Goal: Task Accomplishment & Management: Complete application form

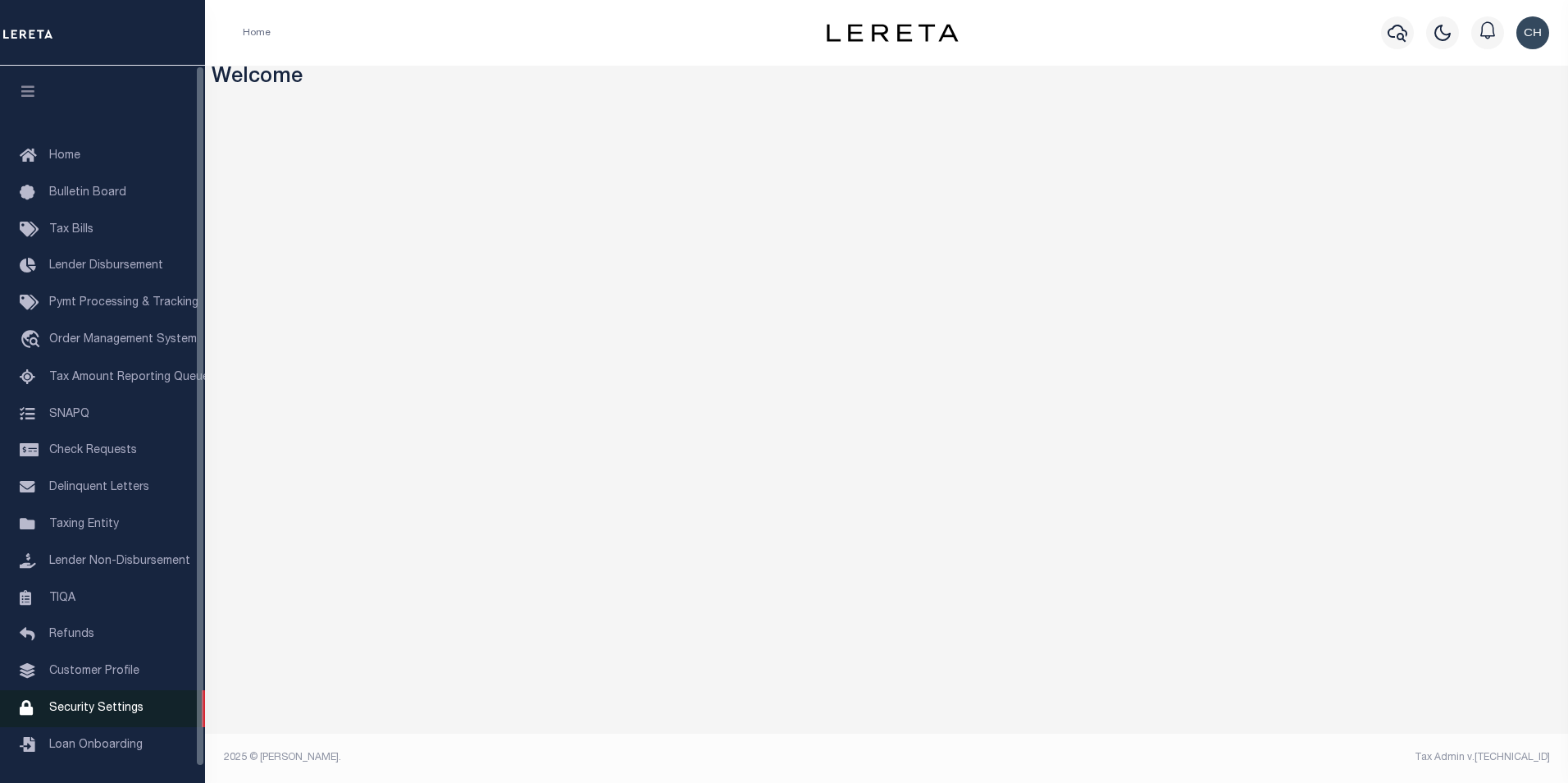
scroll to position [17, 0]
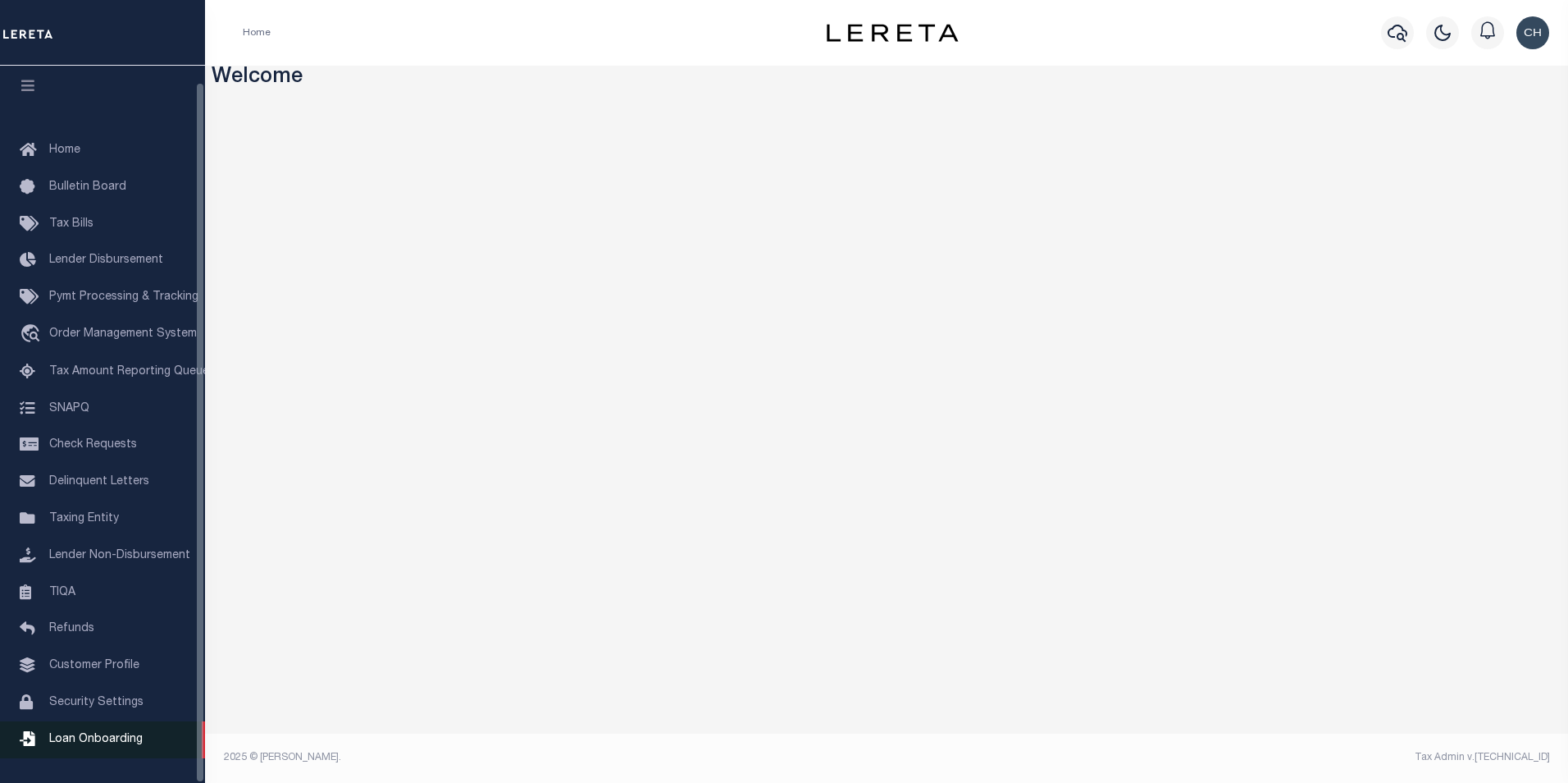
click at [77, 733] on span "Loan Onboarding" at bounding box center [96, 739] width 93 height 11
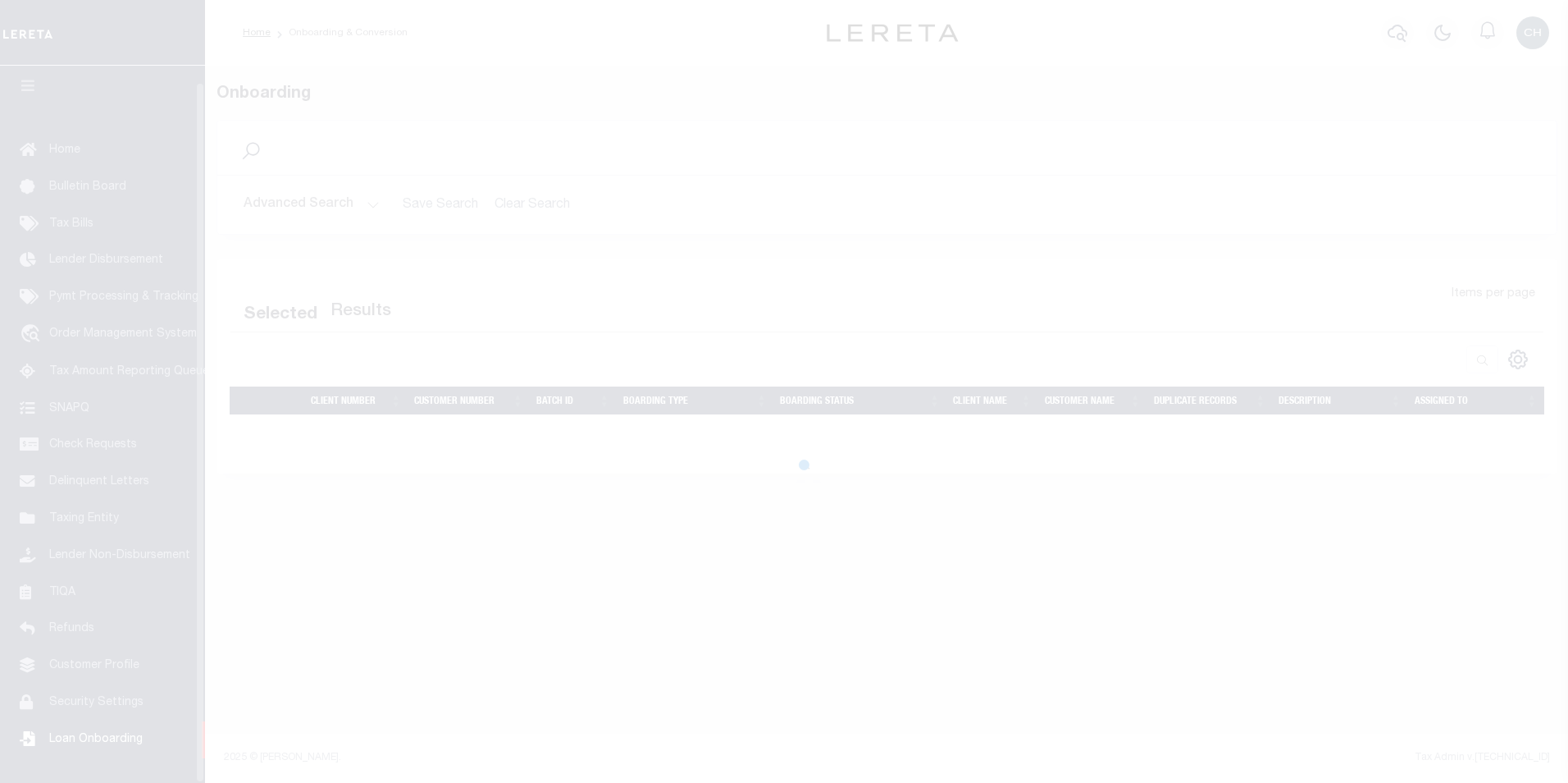
scroll to position [17, 0]
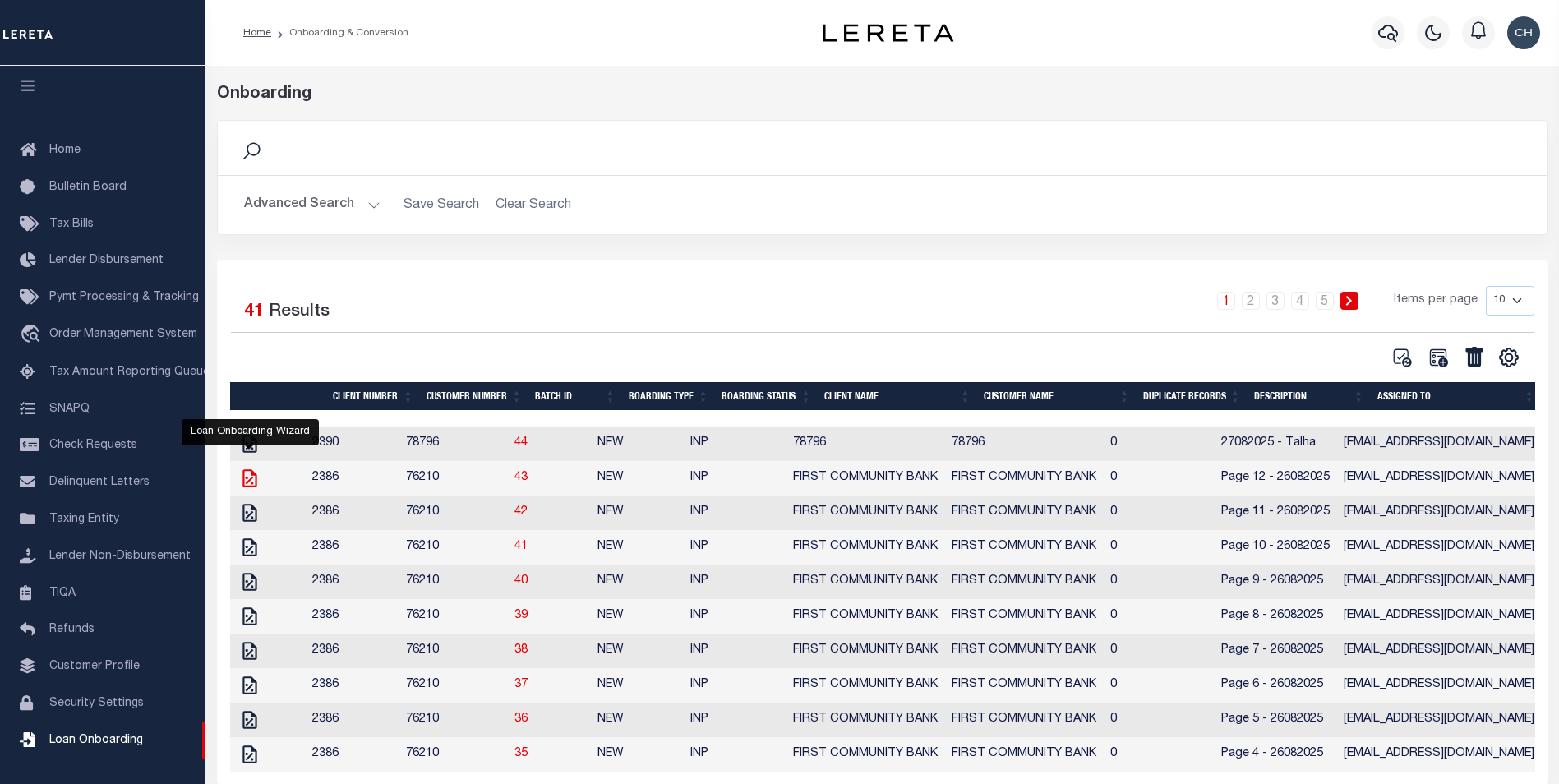
click at [253, 486] on icon "" at bounding box center [249, 477] width 14 height 18
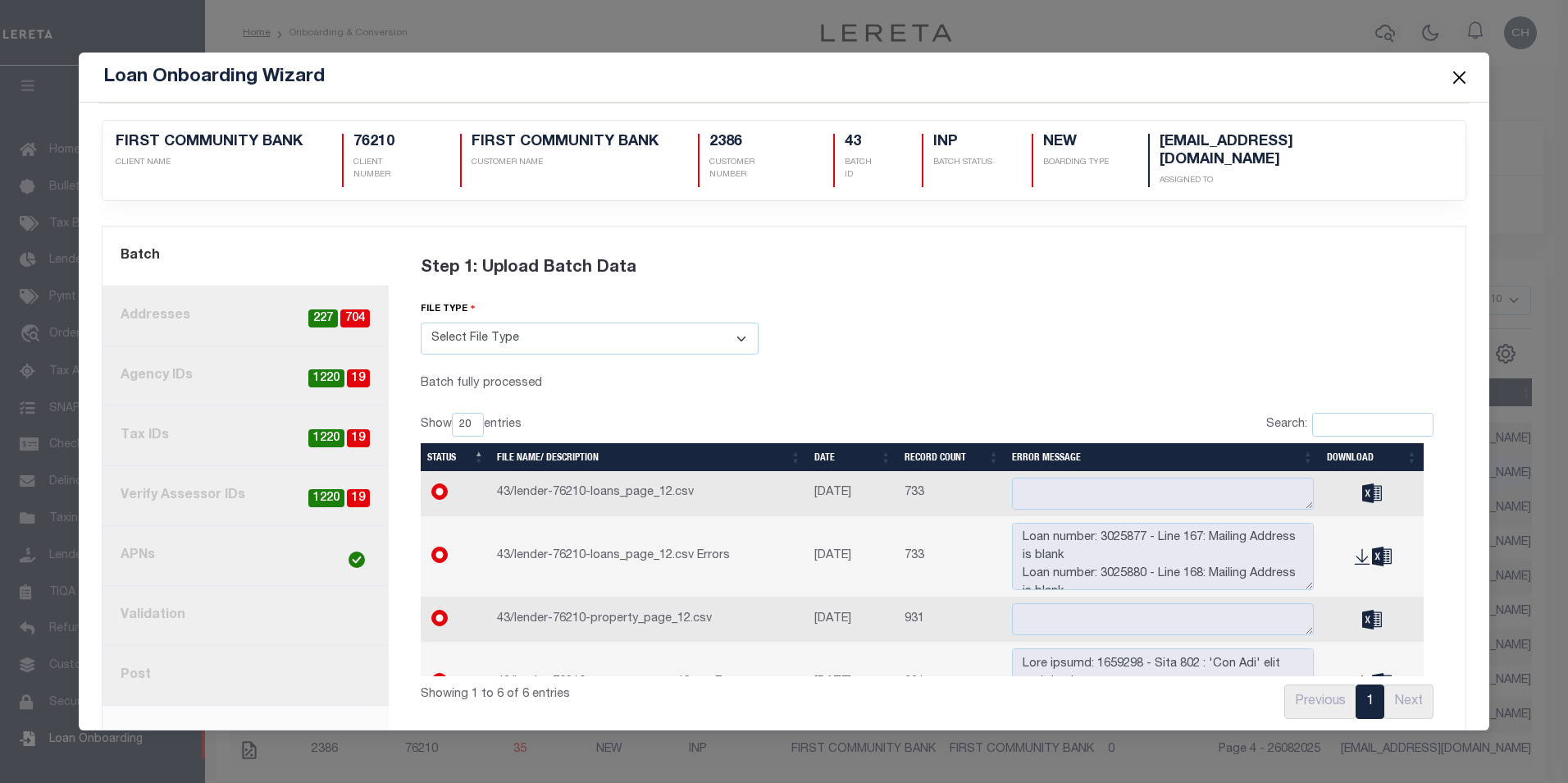
click at [637, 324] on select "Select File Type Lereta Lereta Conversion Zip" at bounding box center [589, 338] width 338 height 32
select select "LERETA"
click at [420, 322] on select "Select File Type Lereta Lereta Conversion Zip" at bounding box center [589, 338] width 338 height 32
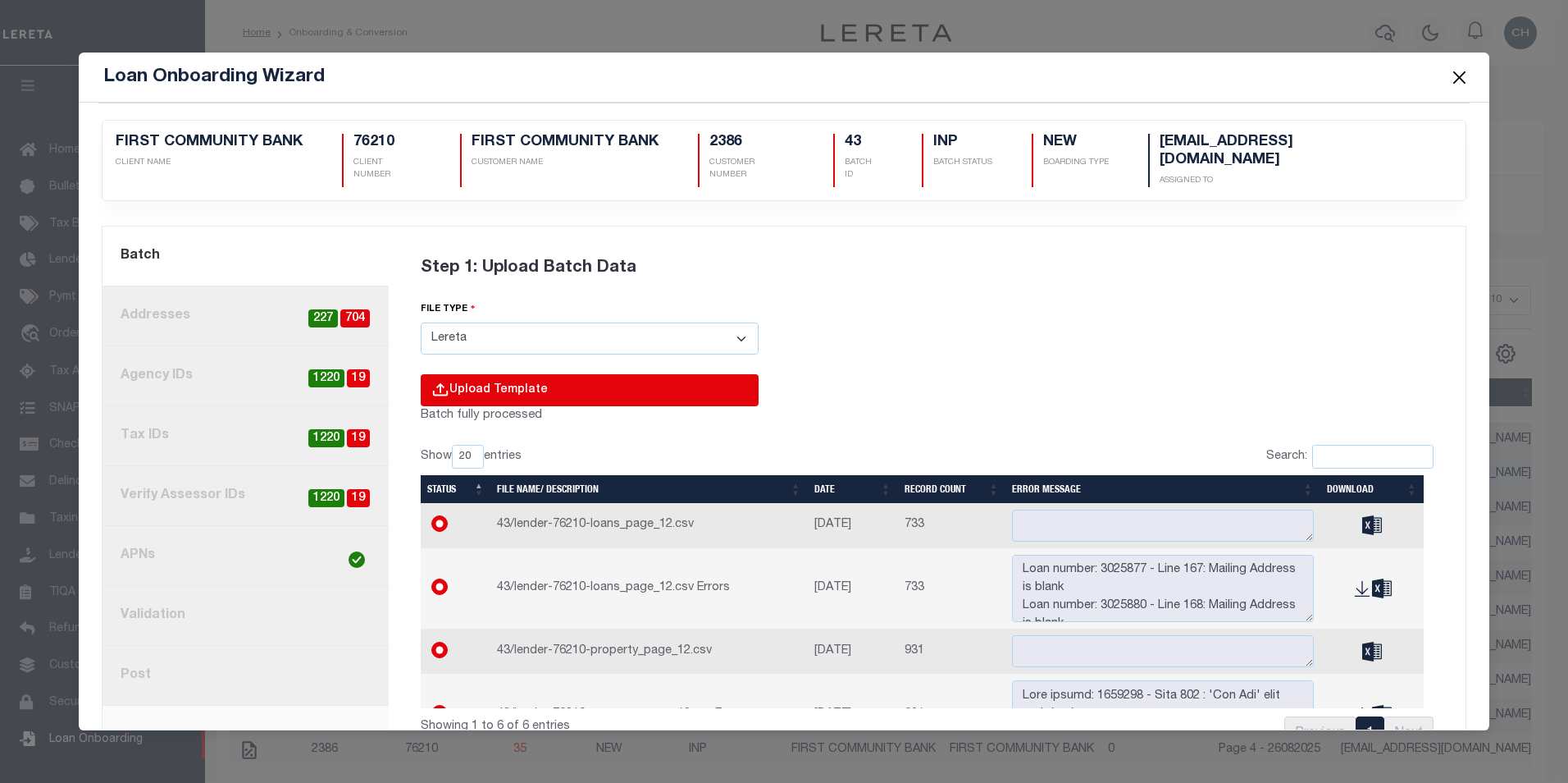
click at [515, 375] on input "file" at bounding box center [368, 406] width 781 height 66
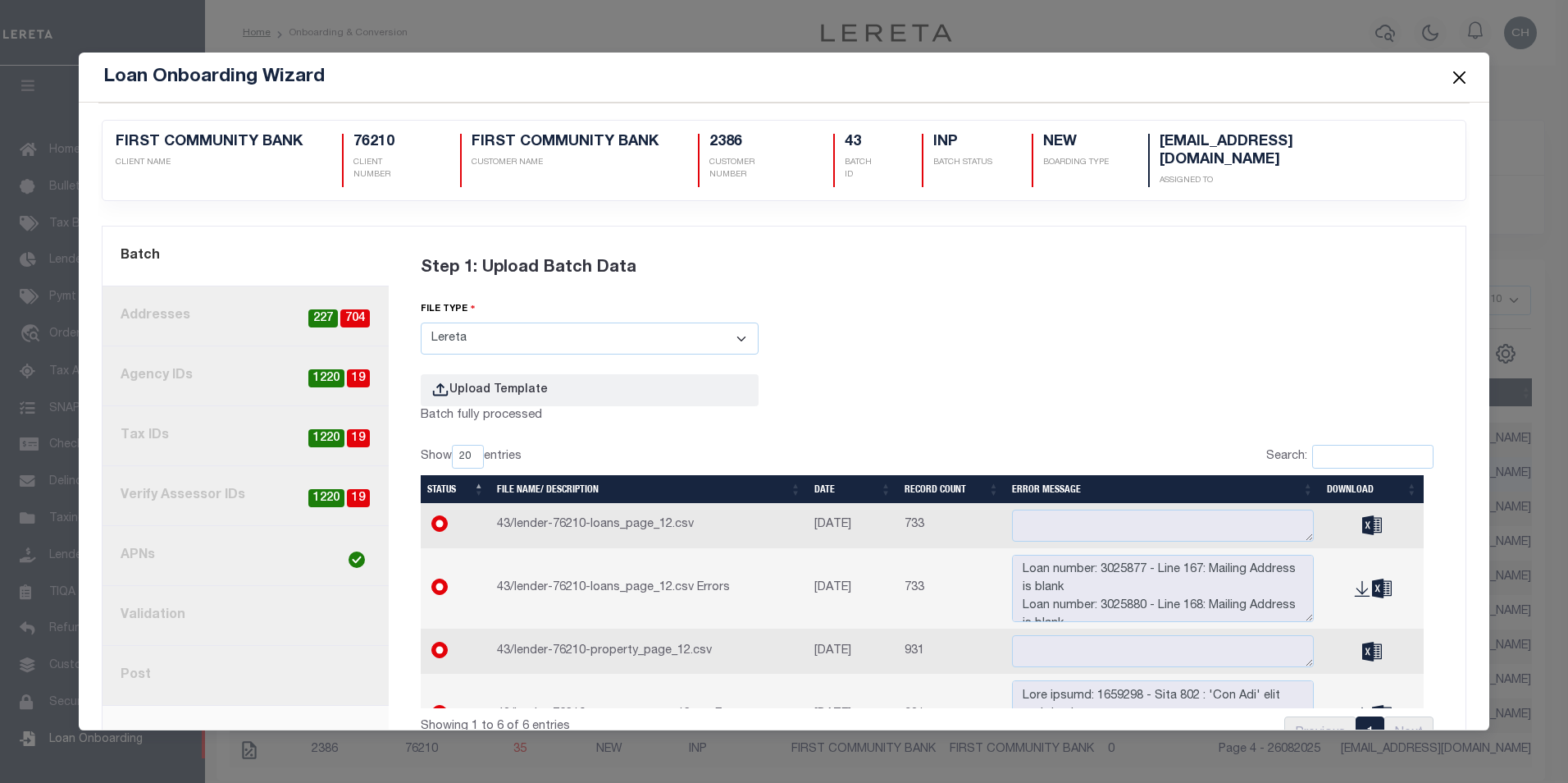
drag, startPoint x: 989, startPoint y: 385, endPoint x: 973, endPoint y: 340, distance: 47.8
click at [973, 340] on div "Step 1: Upload Batch Data file type Select File Type Lereta Lereta Conversion Z…" at bounding box center [927, 497] width 1053 height 522
click at [1465, 71] on button "Close" at bounding box center [1459, 77] width 21 height 21
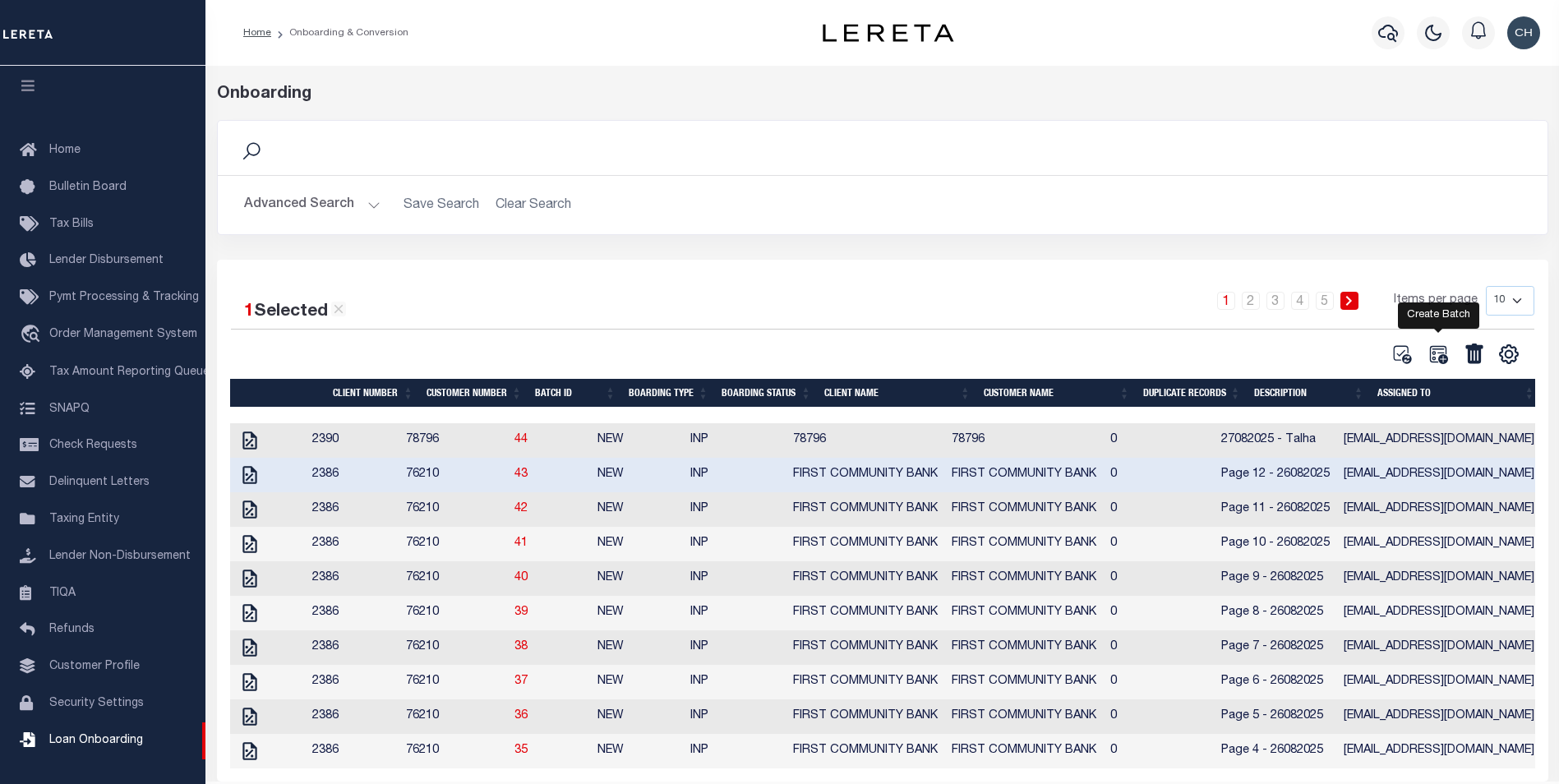
click at [1433, 357] on icon at bounding box center [1437, 354] width 22 height 22
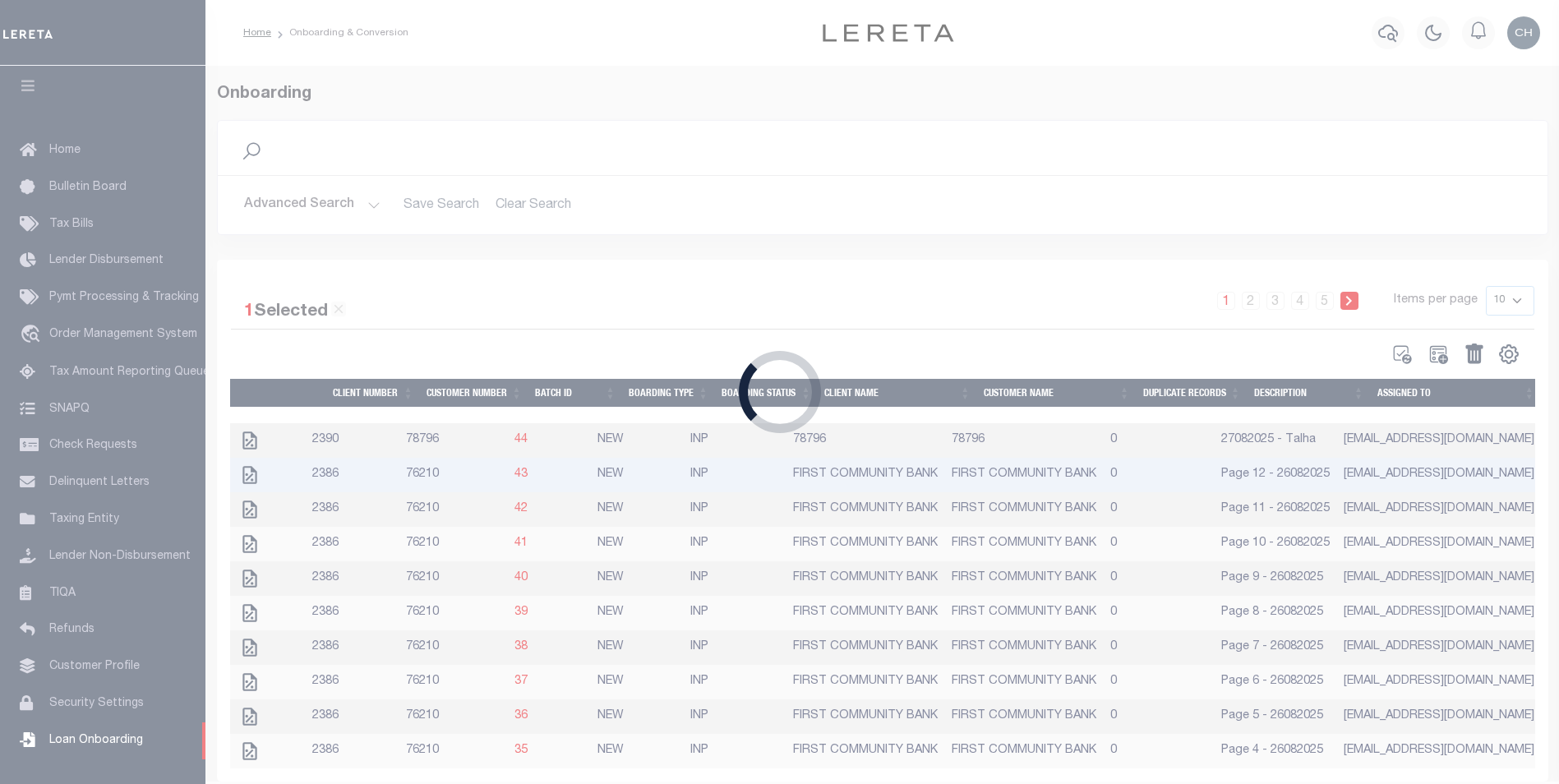
select select
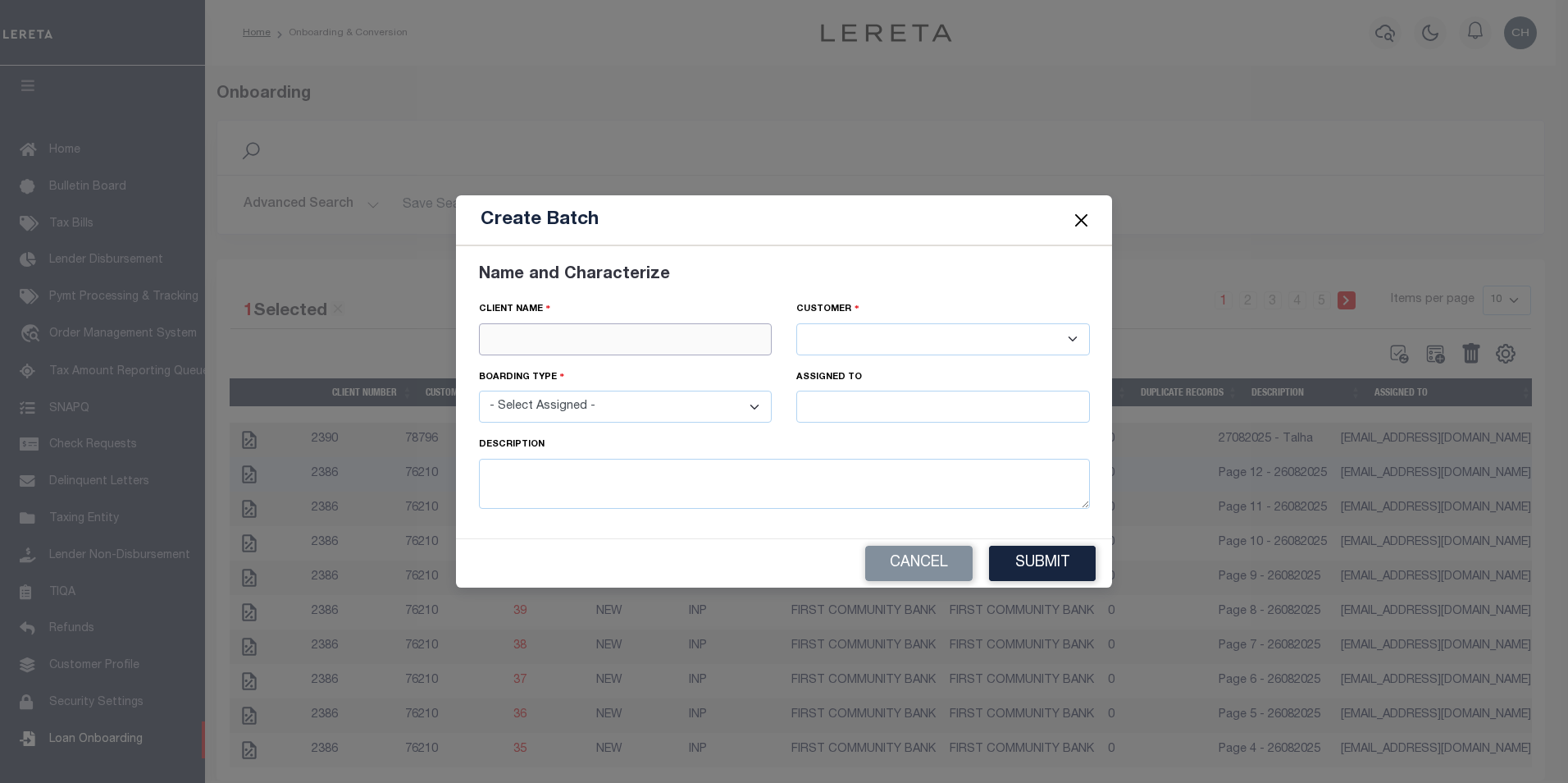
click at [632, 347] on input "text" at bounding box center [626, 339] width 293 height 32
drag, startPoint x: 676, startPoint y: 282, endPoint x: 562, endPoint y: 298, distance: 115.1
click at [562, 295] on div "Name and Characterize Client Name - Select Assigned - NEW - New Loan" at bounding box center [784, 392] width 636 height 259
click at [563, 351] on input "text" at bounding box center [626, 339] width 293 height 32
click at [569, 373] on div "Lima One Capital, LLC" at bounding box center [626, 368] width 292 height 26
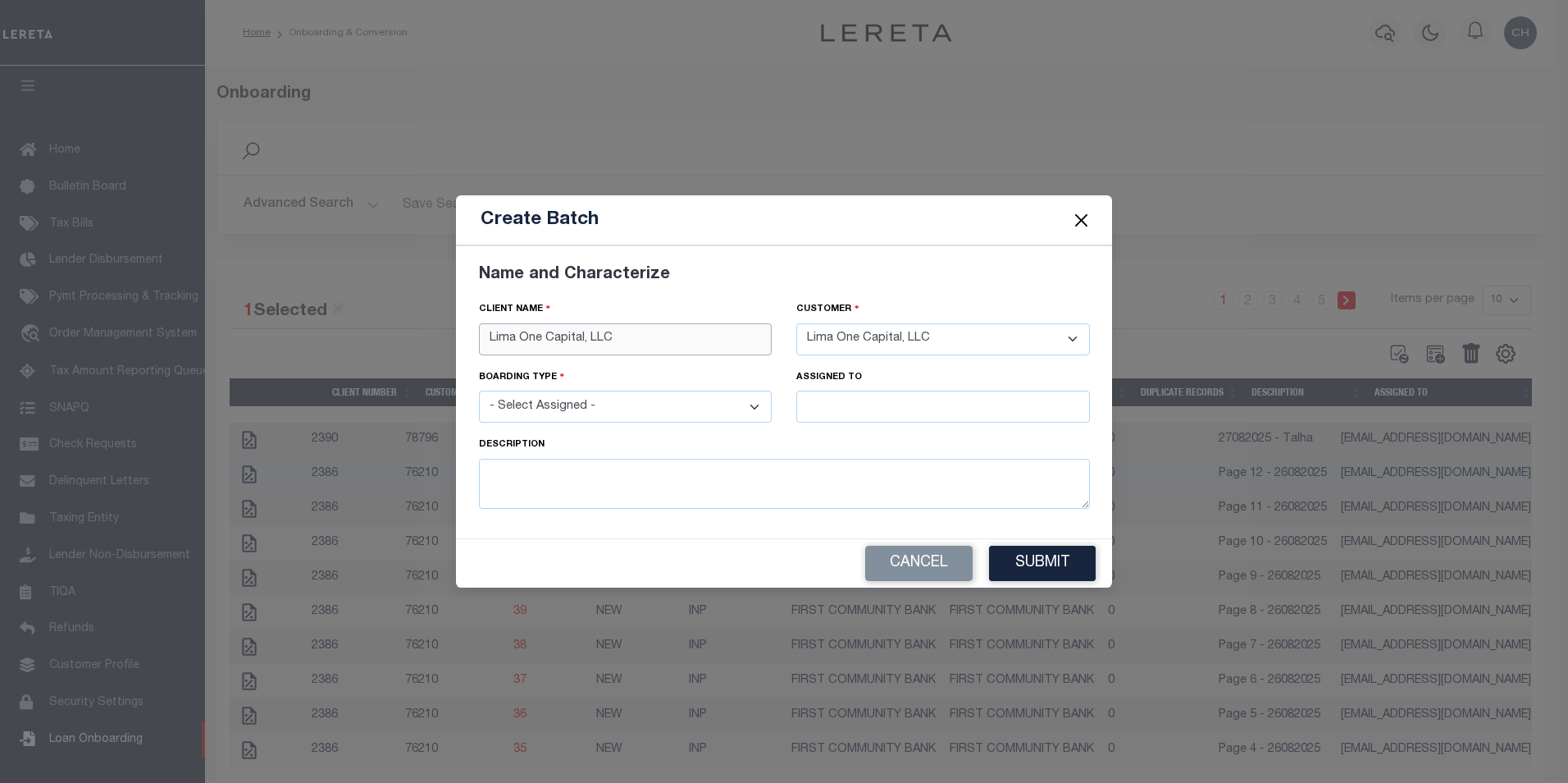
type input "Lima One Capital, LLC"
click at [576, 406] on select "- Select Assigned - NEW - New Loan REF - Refinance Loan CWF - Conversion with F…" at bounding box center [626, 406] width 293 height 32
select select "NEW"
click at [479, 391] on select "- Select Assigned - NEW - New Loan REF - Refinance Loan CWF - Conversion with F…" at bounding box center [626, 406] width 293 height 32
click at [897, 409] on input "text" at bounding box center [943, 406] width 293 height 32
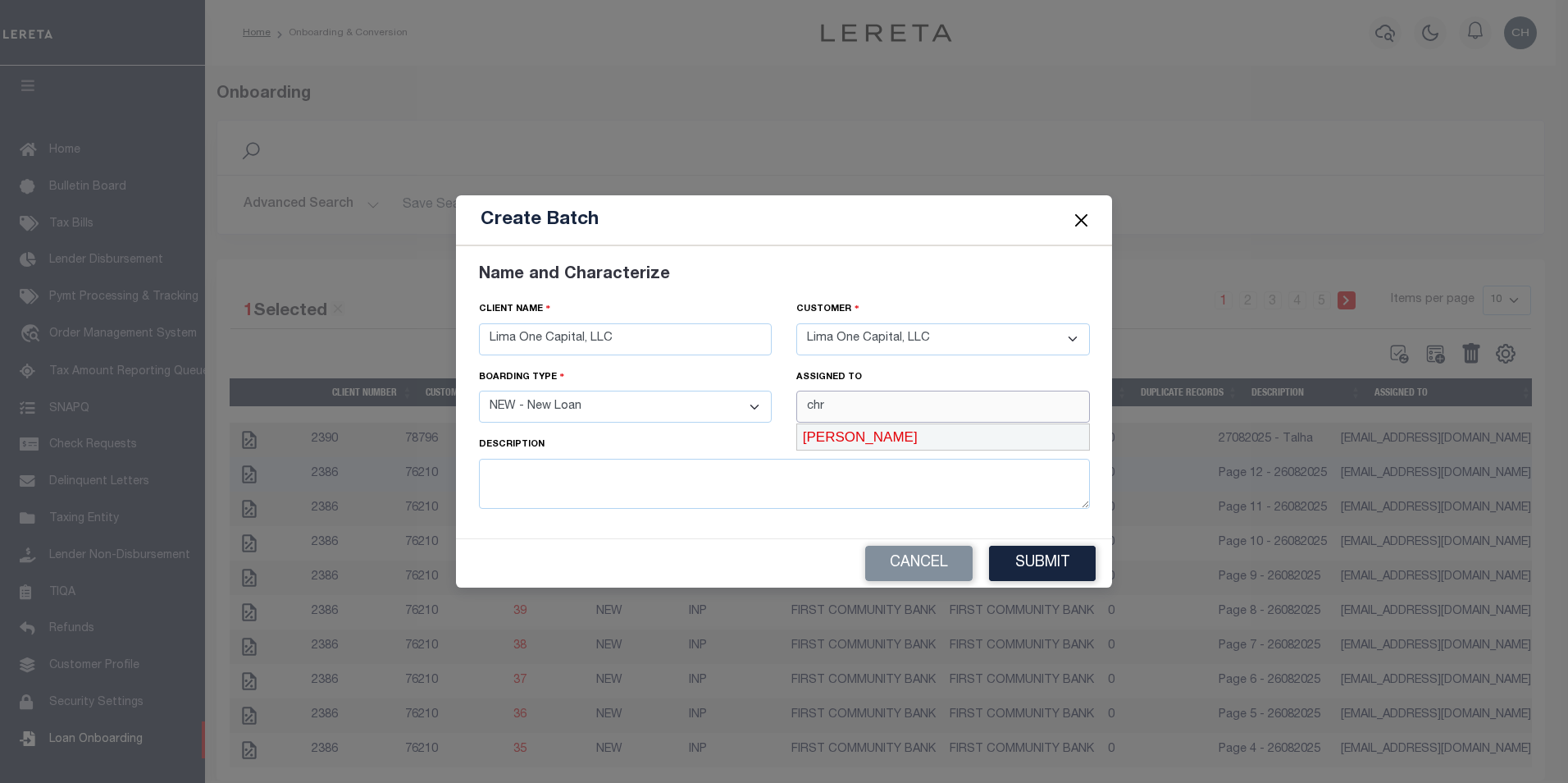
click at [828, 437] on div "[PERSON_NAME]" at bounding box center [943, 437] width 292 height 26
type input "[PERSON_NAME]"
click at [896, 567] on button "Cancel" at bounding box center [918, 563] width 107 height 36
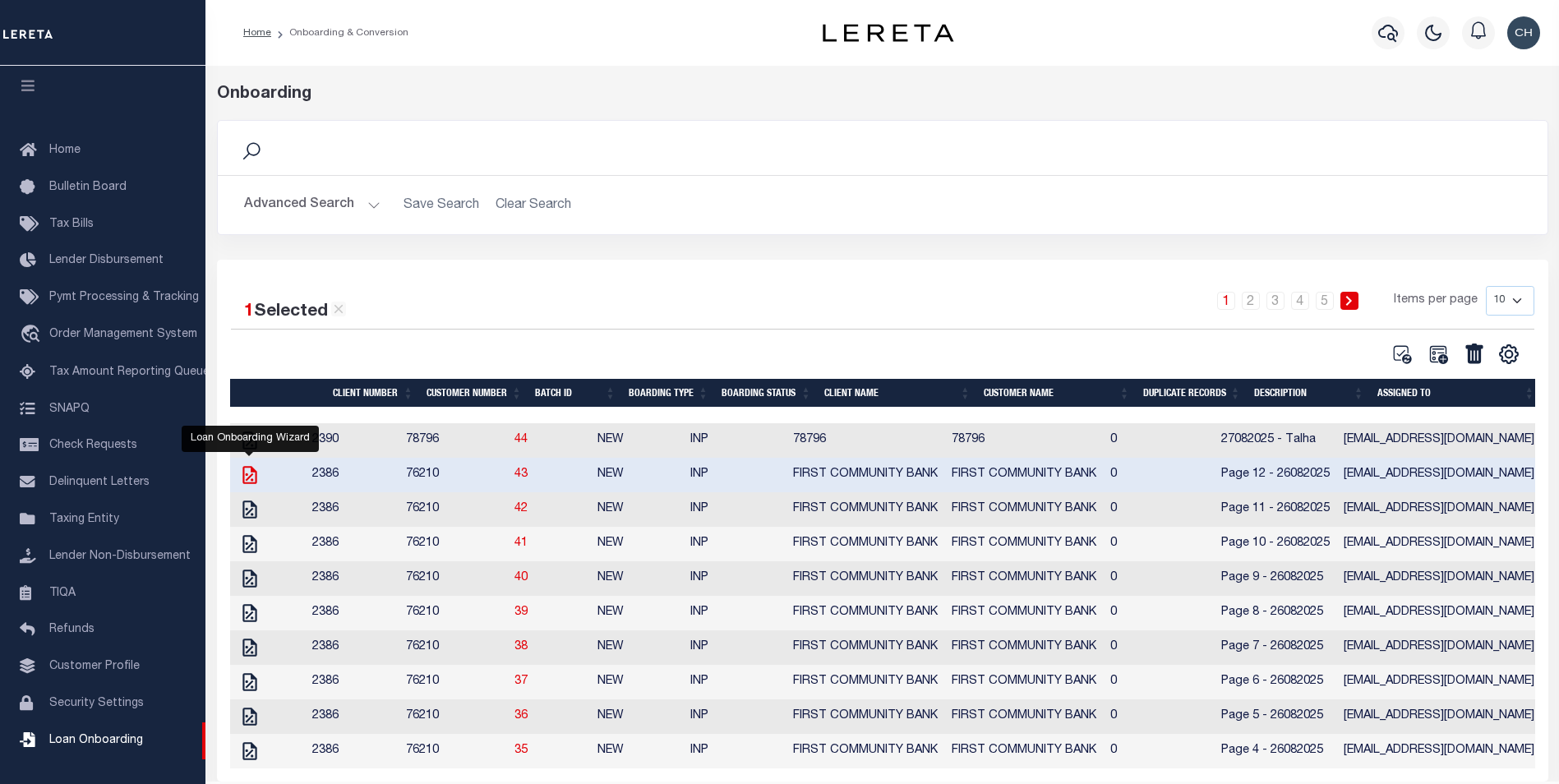
click at [241, 471] on icon "" at bounding box center [250, 474] width 22 height 22
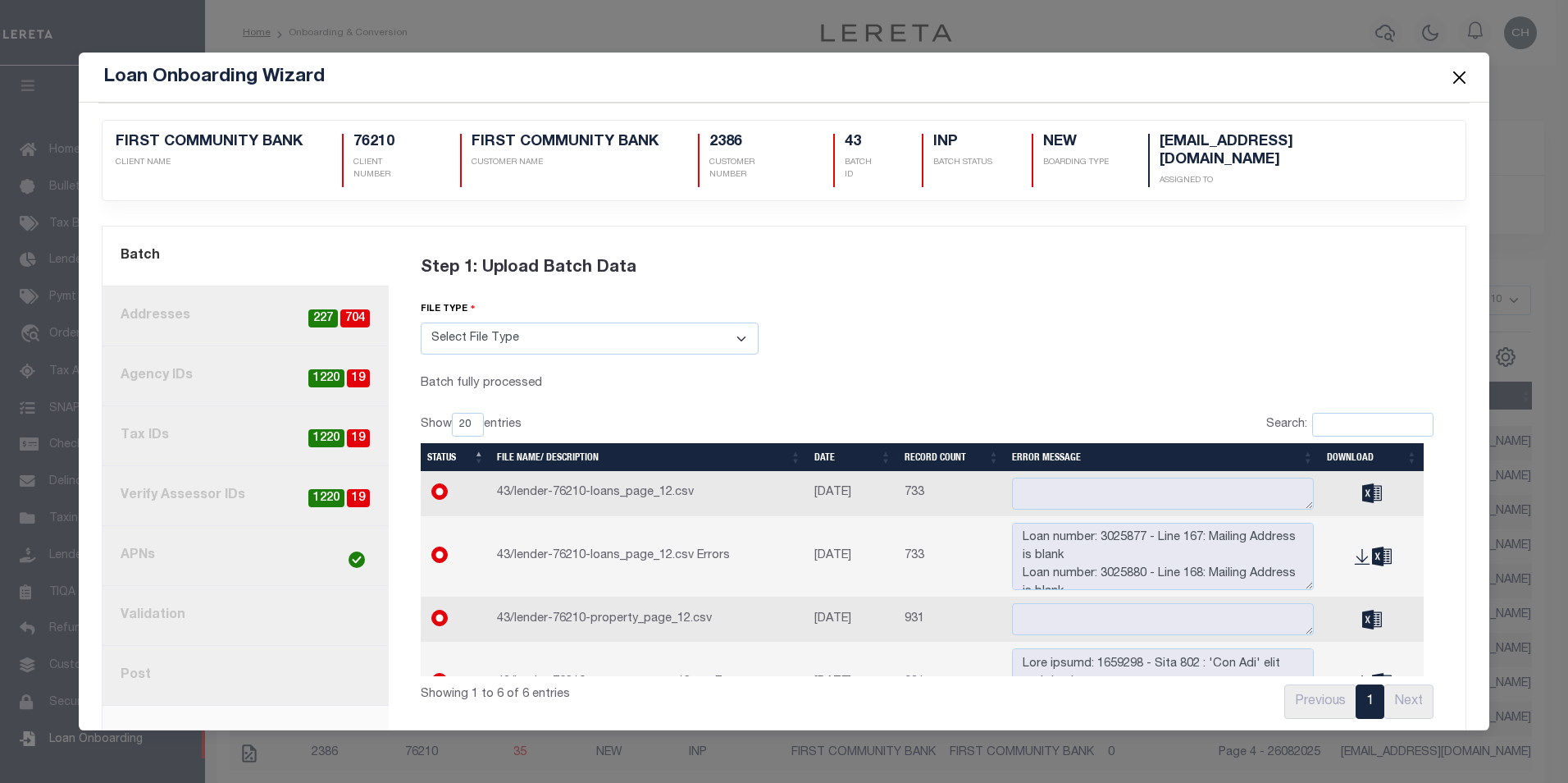
scroll to position [7, 0]
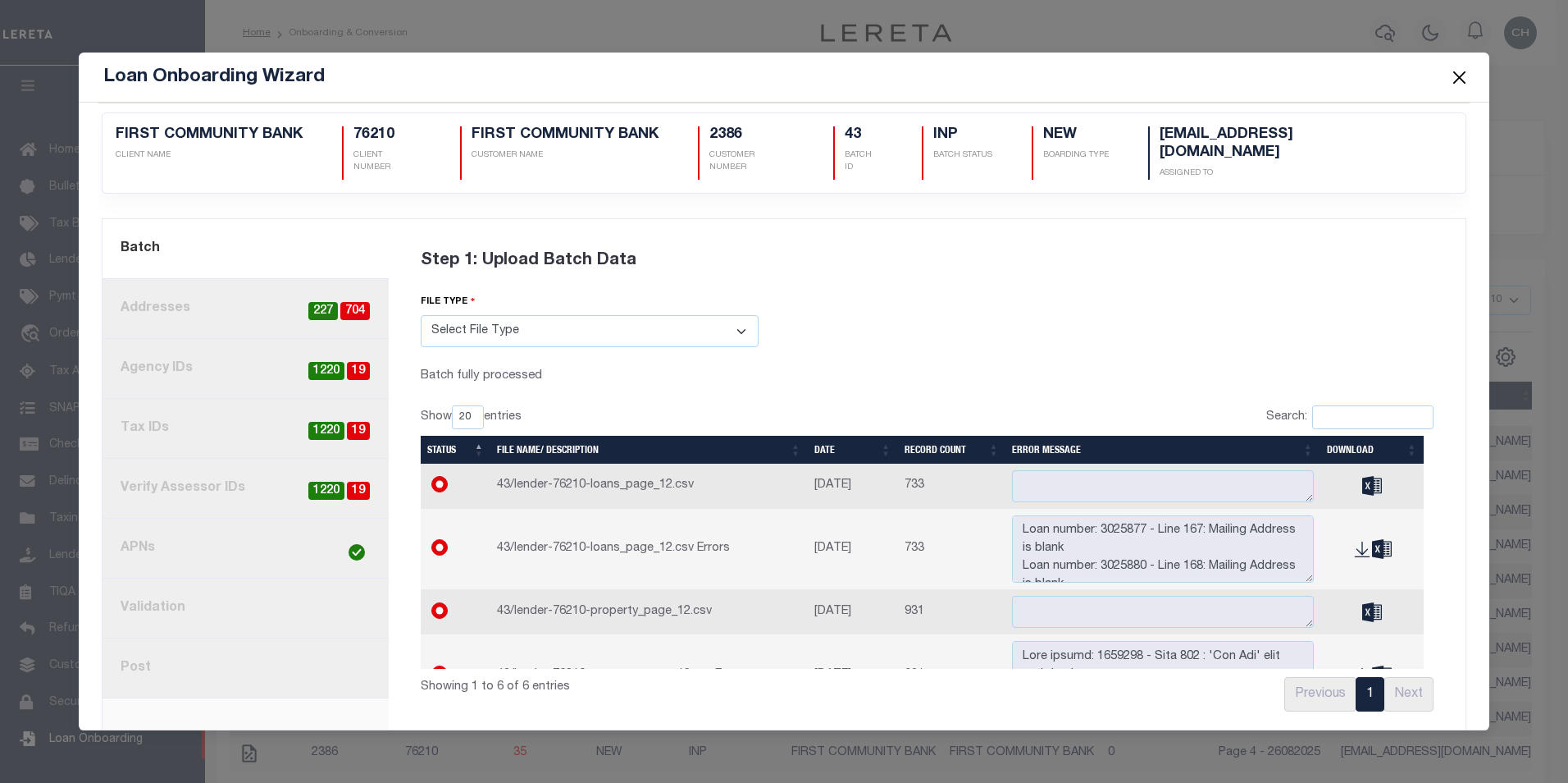
click at [149, 645] on link "8. Post" at bounding box center [246, 668] width 286 height 60
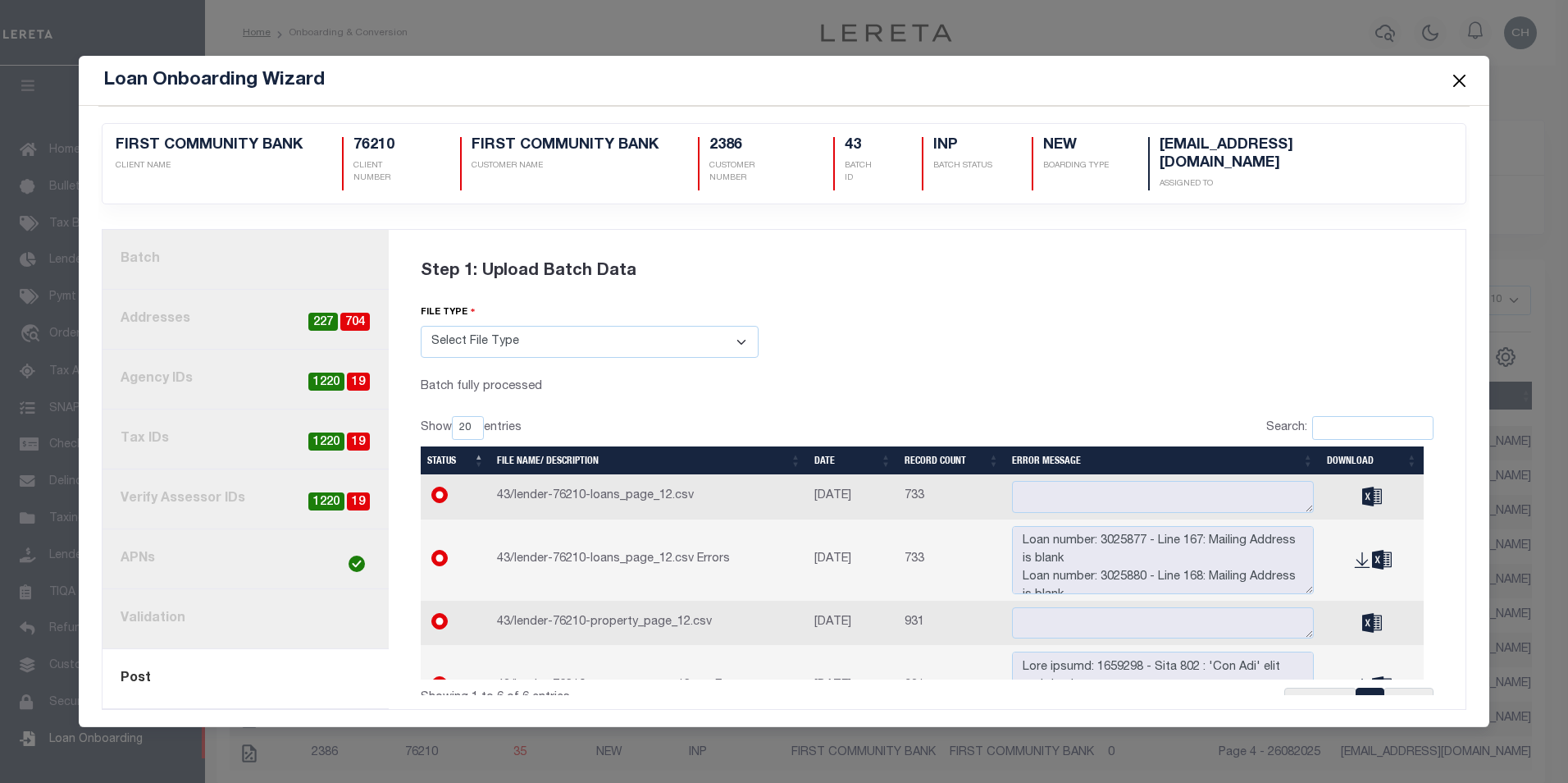
scroll to position [0, 0]
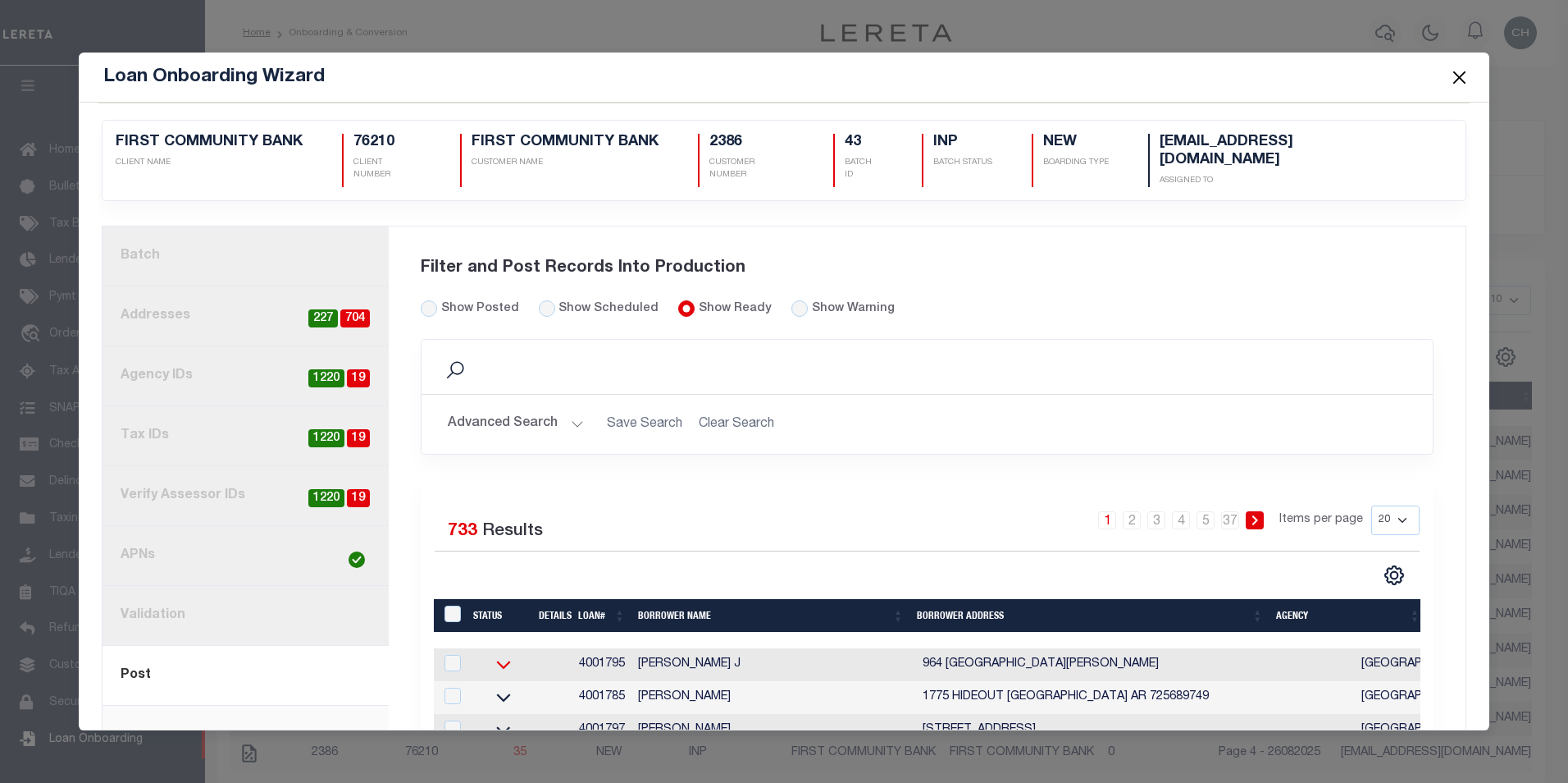
click at [495, 656] on icon at bounding box center [503, 664] width 41 height 17
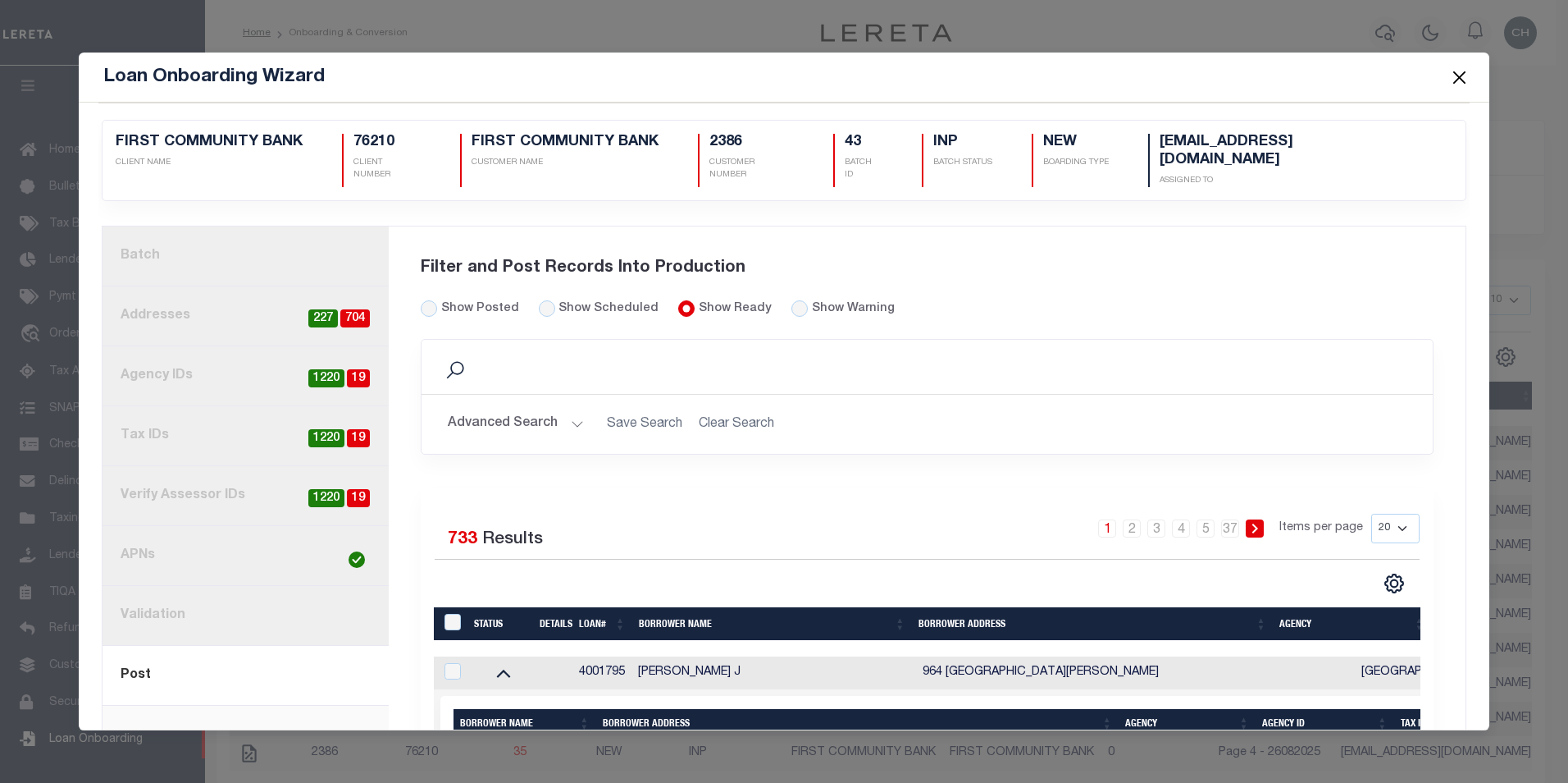
scroll to position [410, 0]
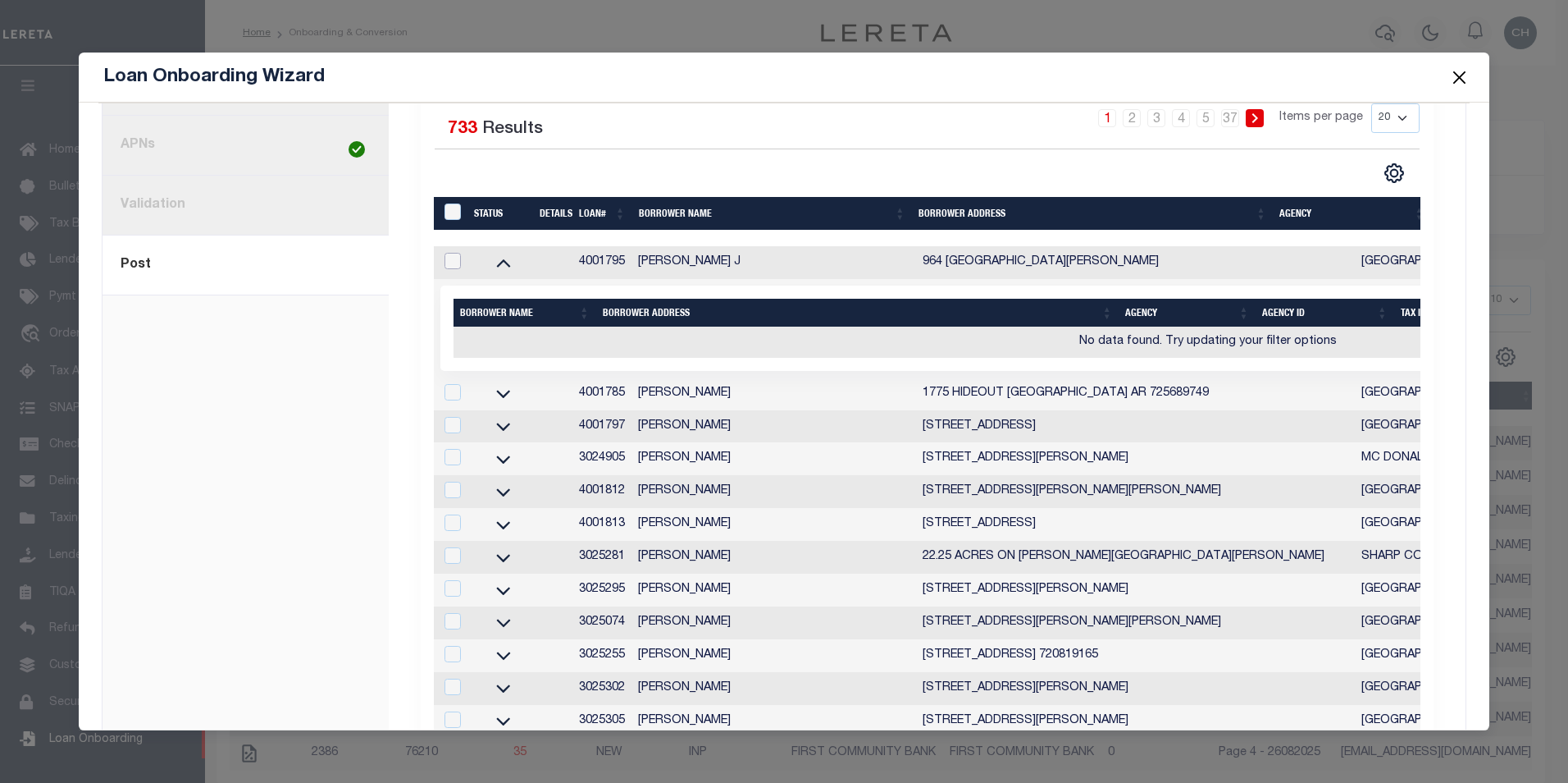
click at [445, 252] on input "checkbox" at bounding box center [453, 261] width 17 height 17
checkbox input "true"
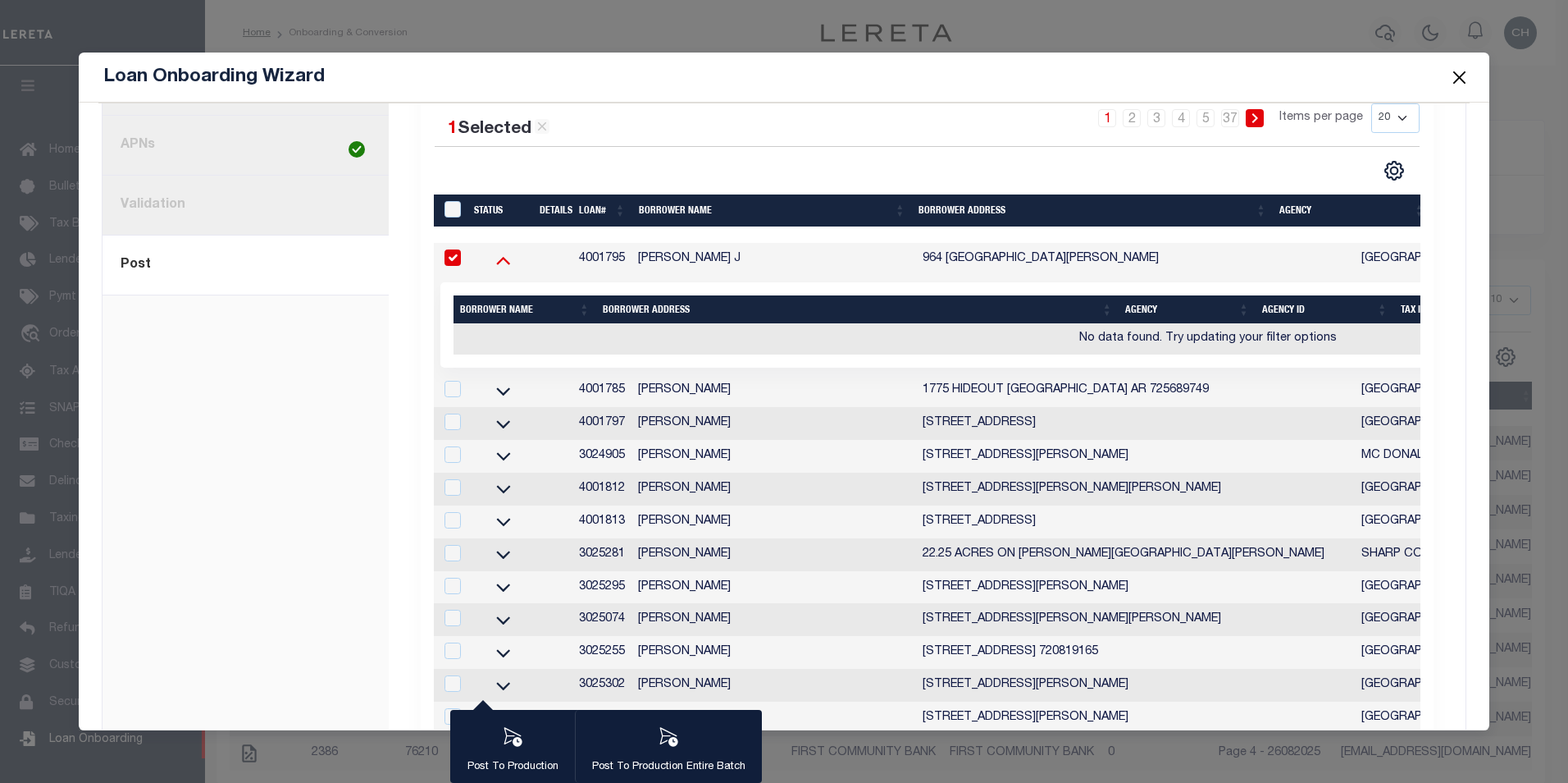
click at [497, 251] on icon at bounding box center [503, 260] width 41 height 17
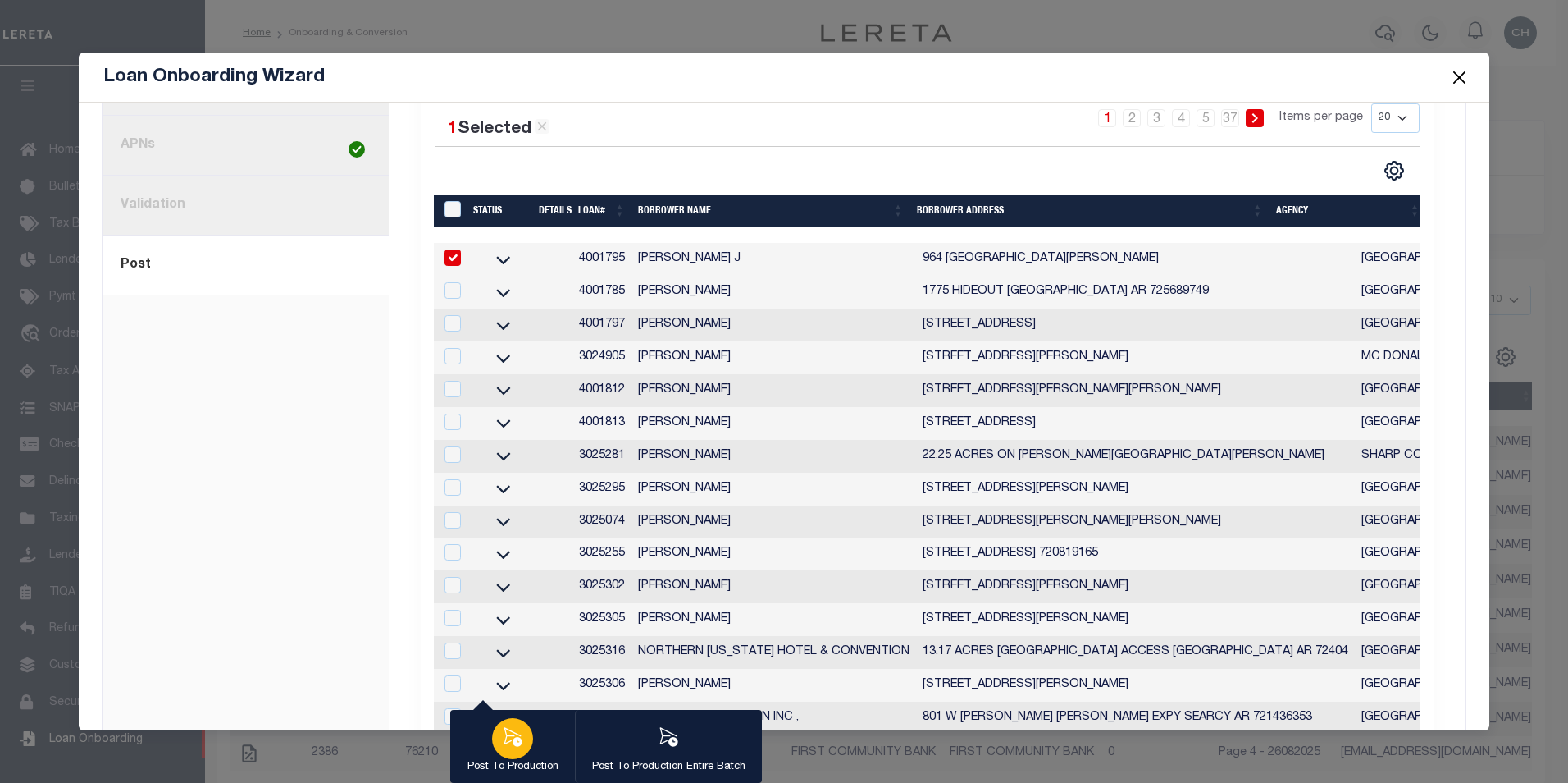
click at [516, 738] on icon "button" at bounding box center [513, 736] width 18 height 19
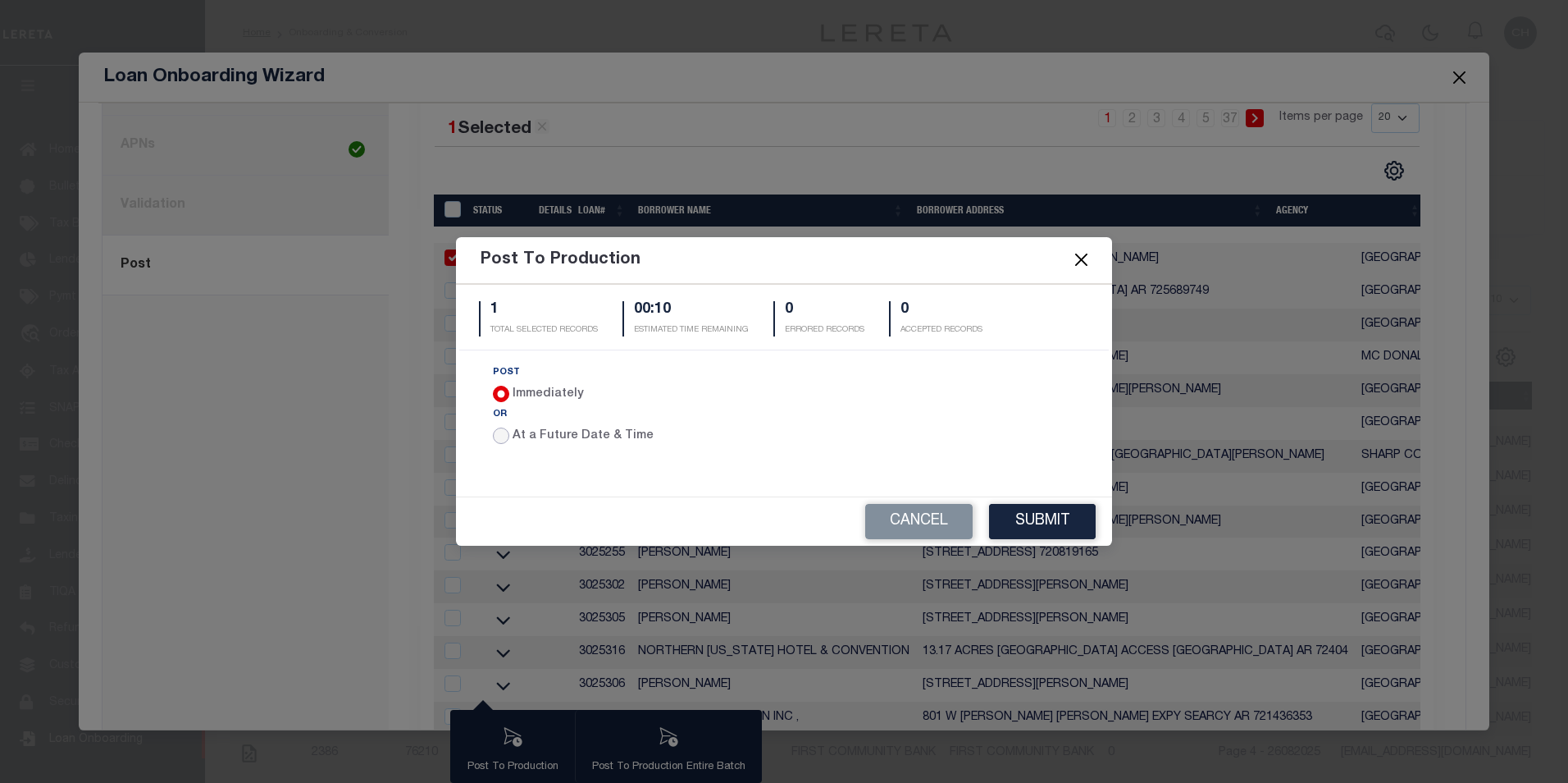
click at [505, 439] on input "At a Future Date & Time" at bounding box center [501, 436] width 17 height 17
radio input "true"
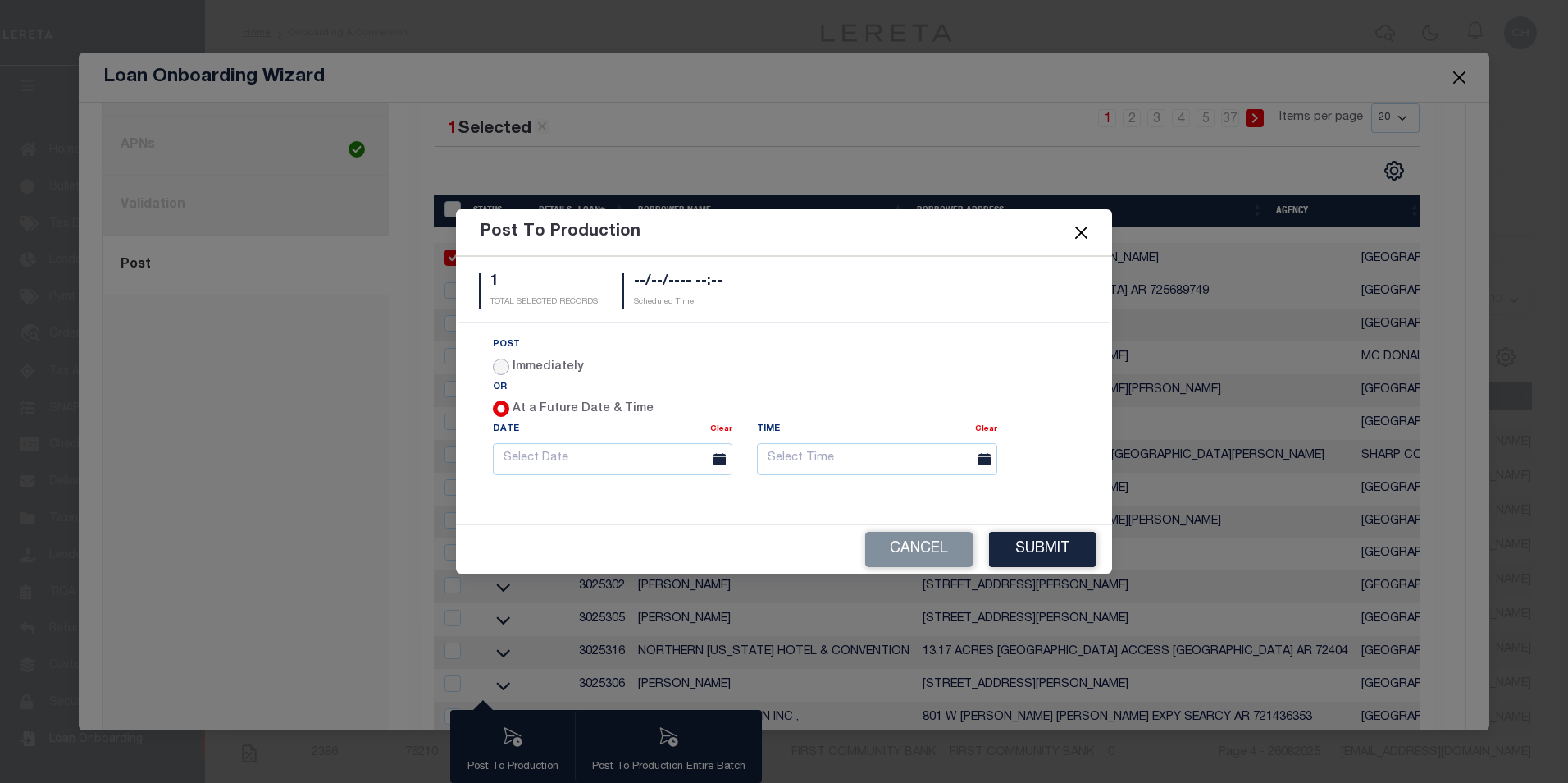
click at [496, 365] on input "Immediately" at bounding box center [501, 367] width 17 height 17
radio input "true"
